Goal: Navigation & Orientation: Find specific page/section

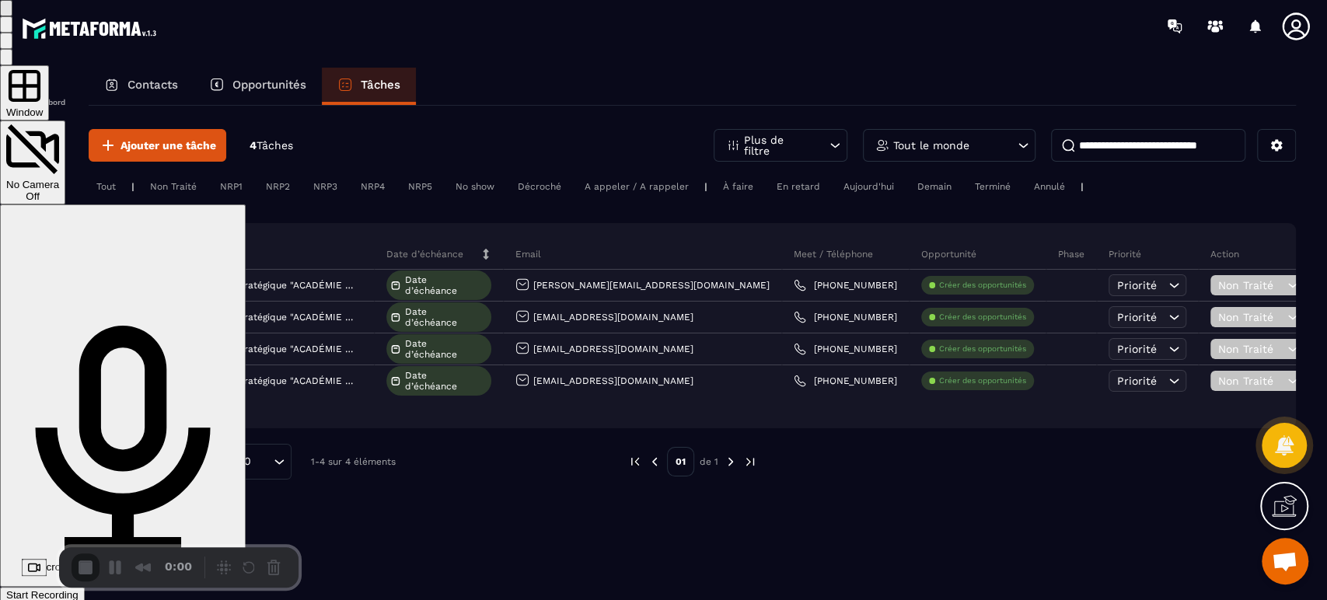
click at [79, 589] on span "Start Recording" at bounding box center [42, 595] width 72 height 12
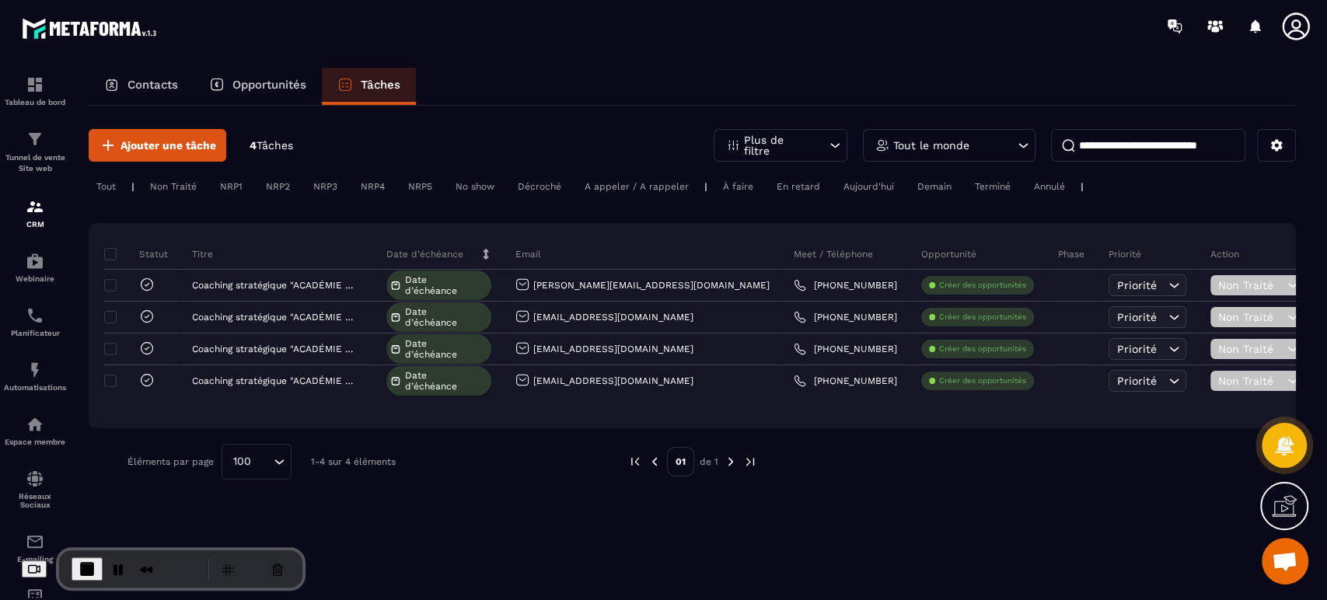
click at [1286, 509] on icon at bounding box center [1284, 506] width 25 height 25
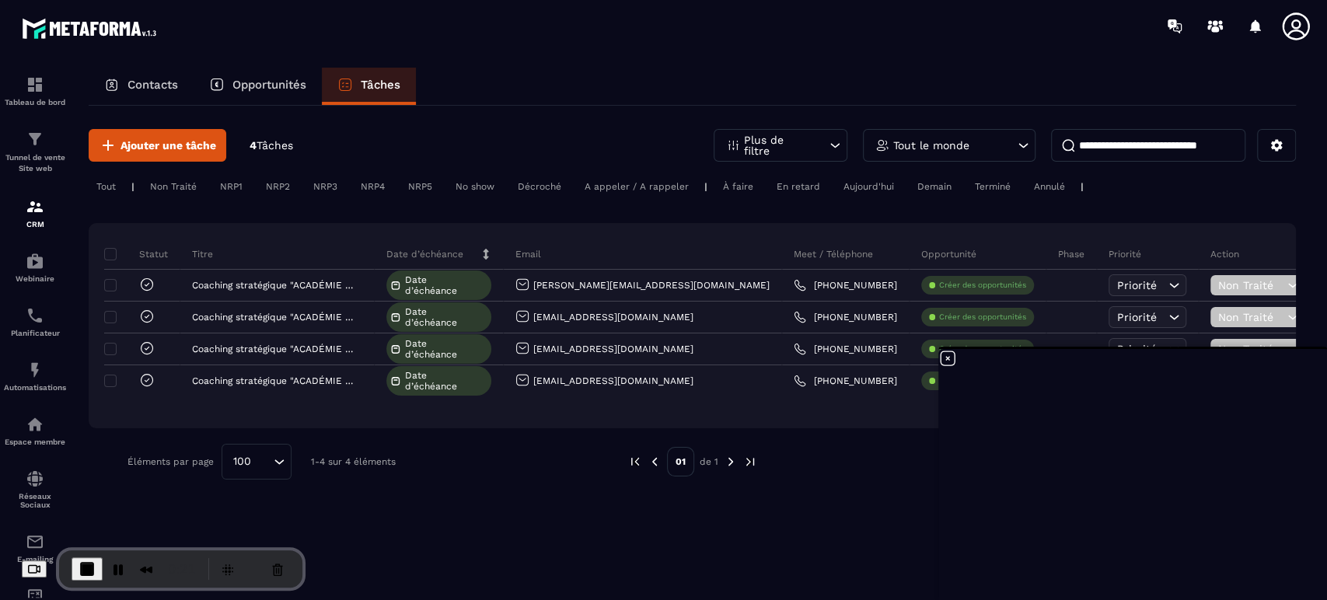
click at [948, 359] on icon at bounding box center [948, 359] width 14 height 14
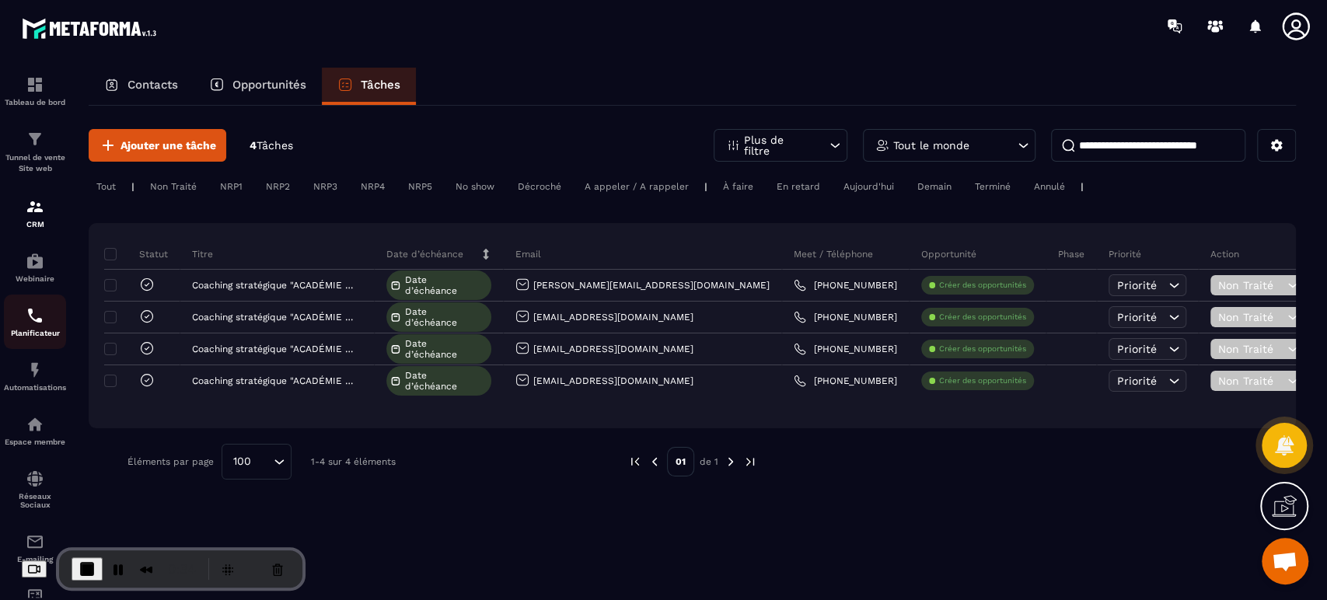
click at [30, 327] on div "Planificateur" at bounding box center [35, 321] width 62 height 31
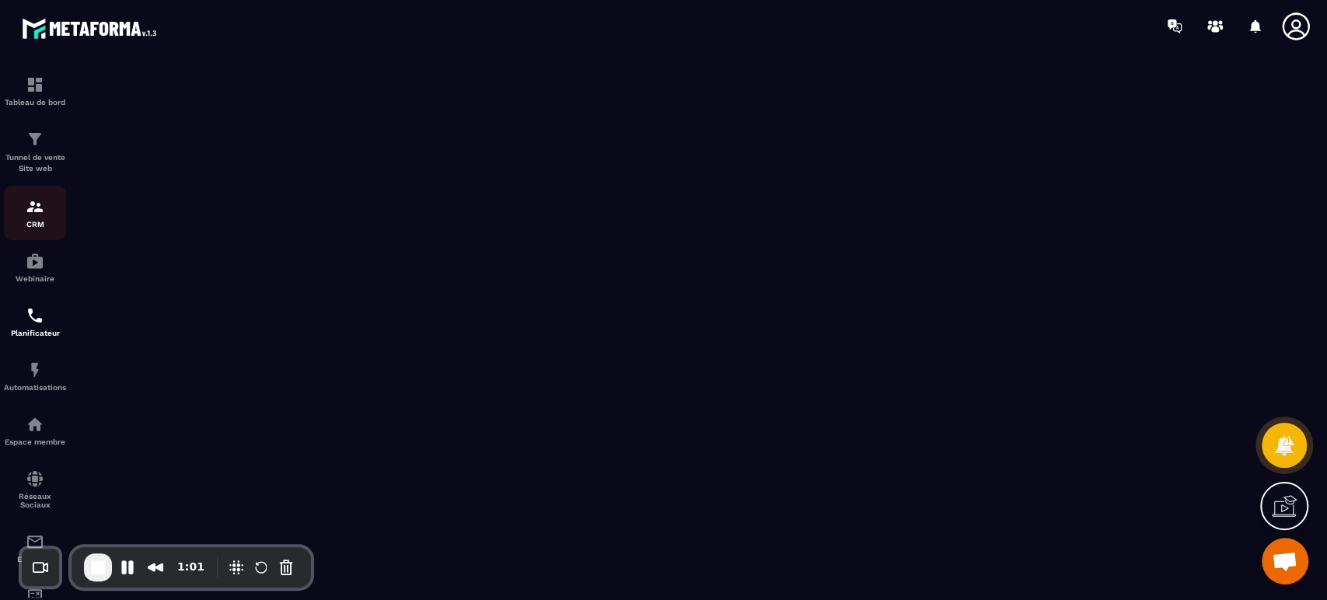
click at [33, 207] on img at bounding box center [35, 207] width 19 height 19
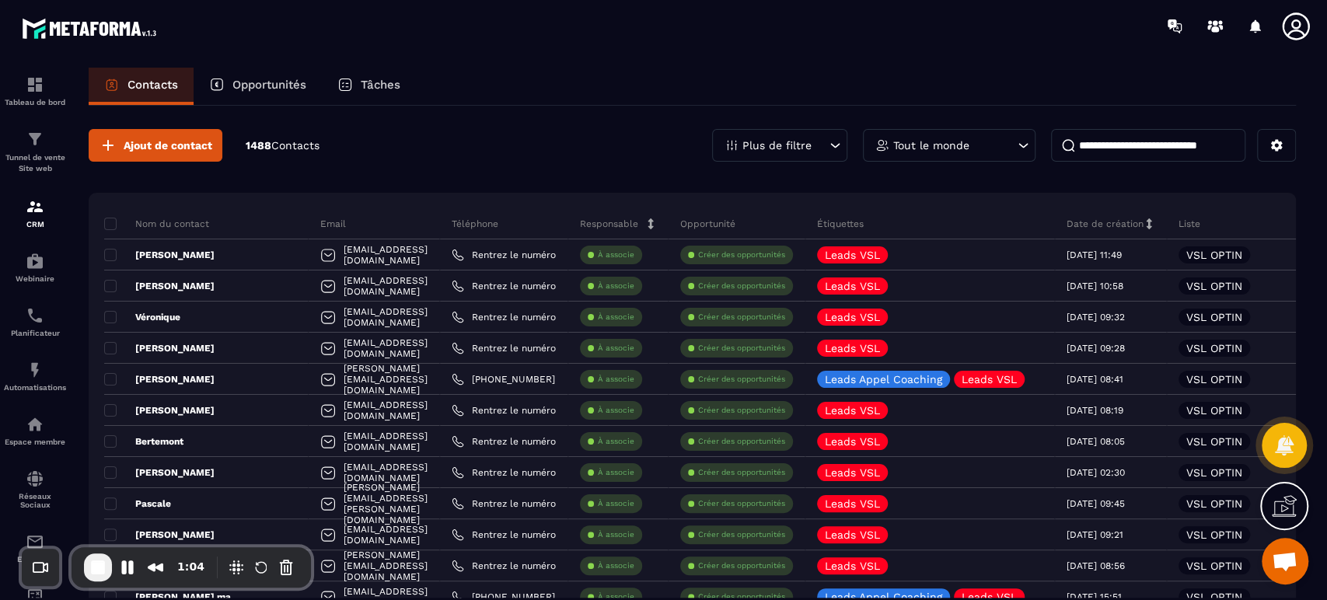
click at [386, 93] on div "Tâches" at bounding box center [369, 86] width 94 height 37
